Goal: Task Accomplishment & Management: Manage account settings

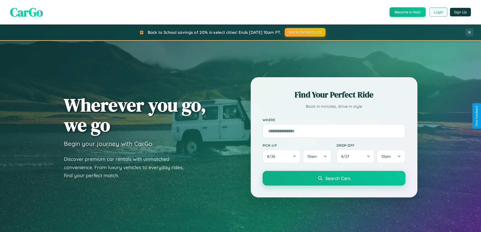
click at [438, 12] on button "Login" at bounding box center [439, 12] width 18 height 9
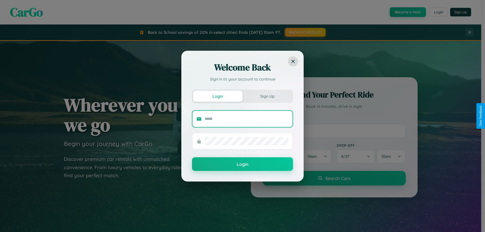
click at [246, 119] on input "text" at bounding box center [247, 119] width 84 height 8
type input "**********"
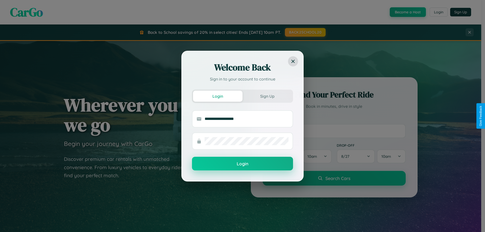
click at [242, 164] on button "Login" at bounding box center [242, 164] width 101 height 14
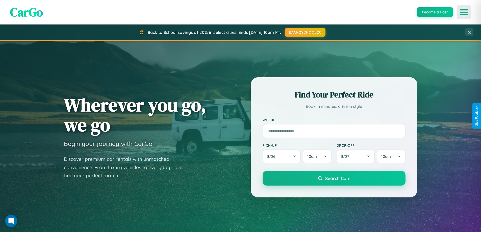
click at [464, 12] on icon "Open menu" at bounding box center [463, 12] width 7 height 5
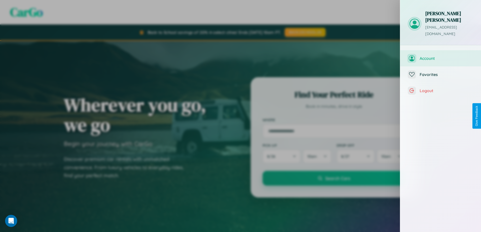
click at [441, 56] on span "Account" at bounding box center [447, 58] width 54 height 5
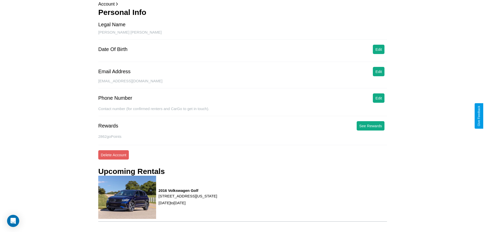
scroll to position [58, 0]
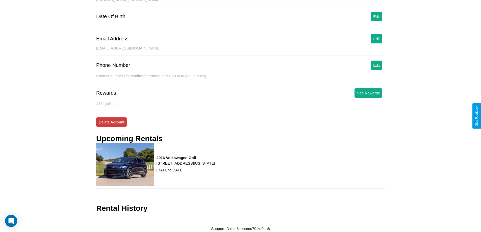
click at [111, 122] on button "Delete Account" at bounding box center [111, 121] width 31 height 9
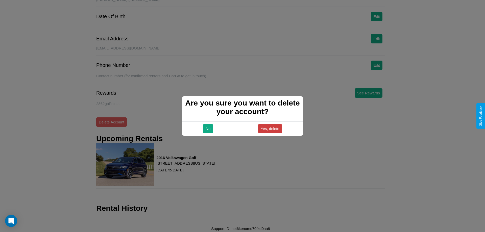
click at [270, 129] on button "Yes, delete" at bounding box center [270, 128] width 24 height 9
